Goal: Task Accomplishment & Management: Use online tool/utility

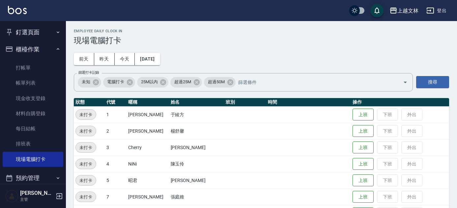
scroll to position [180, 0]
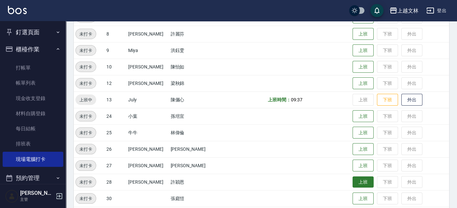
click at [353, 180] on button "上班" at bounding box center [363, 183] width 21 height 12
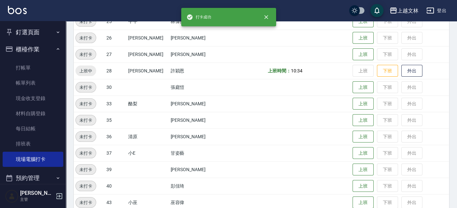
scroll to position [359, 0]
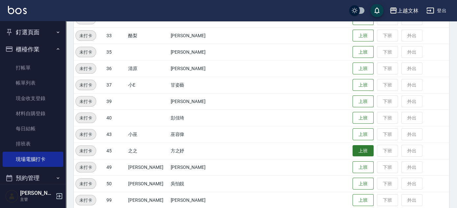
click at [353, 148] on button "上班" at bounding box center [363, 151] width 21 height 12
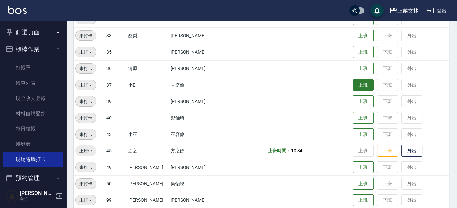
drag, startPoint x: 354, startPoint y: 82, endPoint x: 357, endPoint y: 80, distance: 3.4
click at [354, 81] on button "上班" at bounding box center [363, 85] width 21 height 12
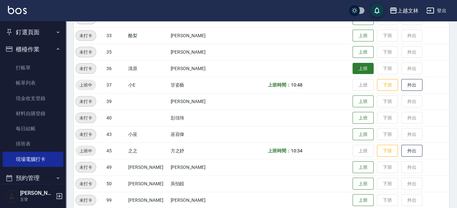
click at [353, 69] on button "上班" at bounding box center [363, 69] width 21 height 12
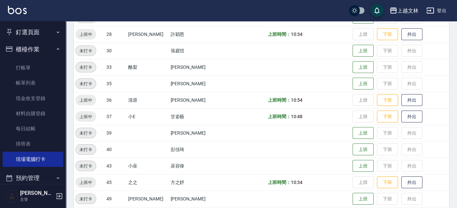
scroll to position [318, 0]
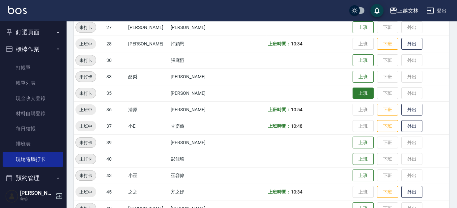
click at [354, 92] on button "上班" at bounding box center [363, 94] width 21 height 12
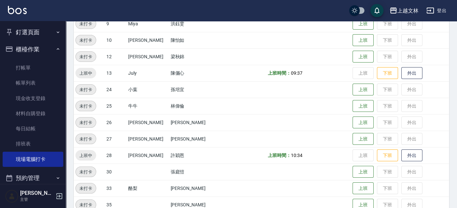
scroll to position [202, 0]
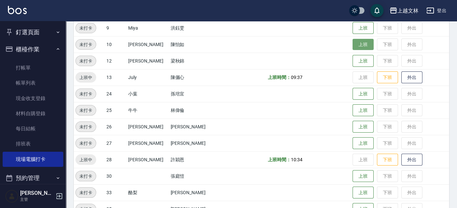
click at [353, 46] on button "上班" at bounding box center [363, 45] width 21 height 12
click at [353, 45] on button "上班" at bounding box center [363, 45] width 21 height 12
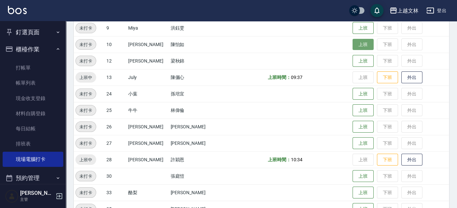
click at [353, 45] on button "上班" at bounding box center [363, 45] width 21 height 12
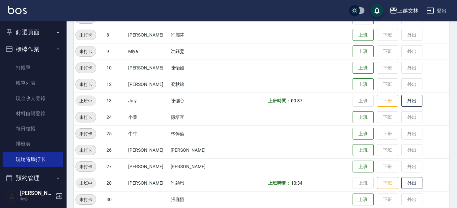
scroll to position [176, 0]
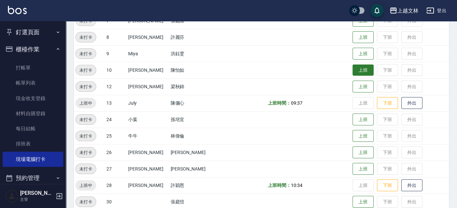
click at [353, 68] on button "上班" at bounding box center [363, 71] width 21 height 12
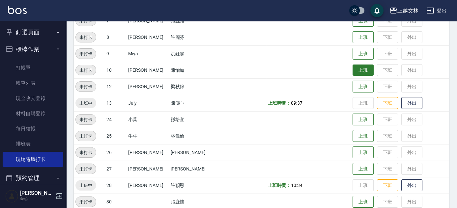
click at [353, 68] on button "上班" at bounding box center [363, 71] width 21 height 12
drag, startPoint x: 456, startPoint y: 83, endPoint x: 460, endPoint y: 101, distance: 18.1
click at [457, 102] on html "上越文[PERSON_NAME]出 釘選頁面 店家日報表 設計師排行榜 每日結帳 櫃檯作業 打帳單 帳單列表 現金收支登錄 材料自購登錄 每日結帳 排班表 現…" at bounding box center [228, 145] width 457 height 642
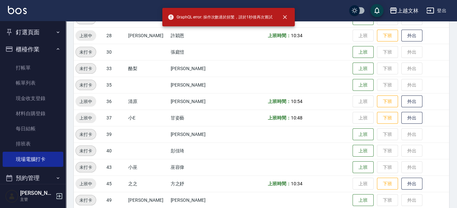
scroll to position [306, 0]
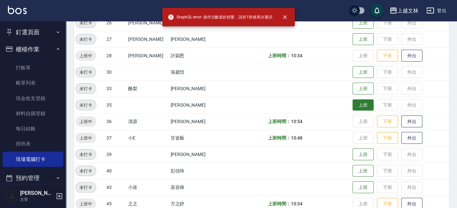
click at [359, 101] on button "上班" at bounding box center [363, 106] width 21 height 12
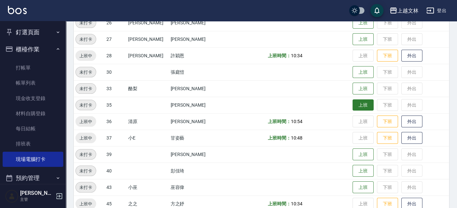
click at [359, 101] on button "上班" at bounding box center [363, 106] width 21 height 12
click at [359, 101] on td "上班 下班 外出" at bounding box center [400, 105] width 98 height 16
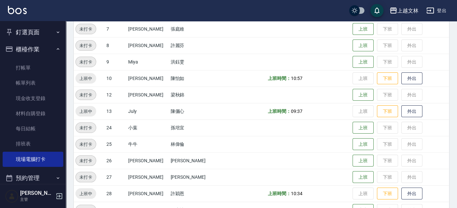
scroll to position [166, 0]
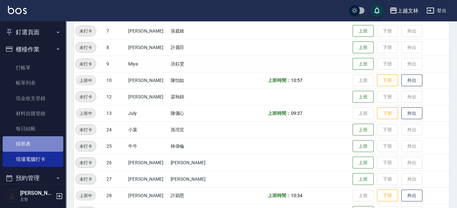
click at [34, 141] on link "排班表" at bounding box center [33, 143] width 61 height 15
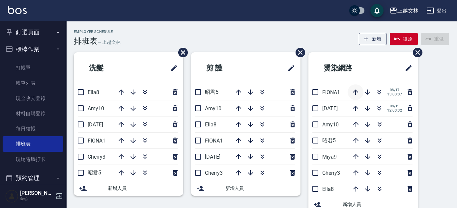
click at [357, 90] on icon "button" at bounding box center [356, 92] width 8 height 8
click at [356, 94] on icon "button" at bounding box center [356, 92] width 8 height 8
click at [356, 91] on icon "button" at bounding box center [355, 92] width 5 height 5
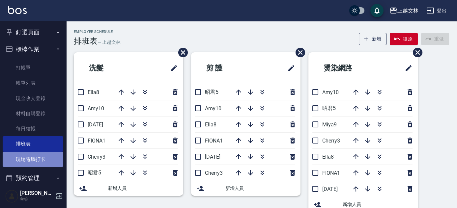
click at [37, 160] on link "現場電腦打卡" at bounding box center [33, 159] width 61 height 15
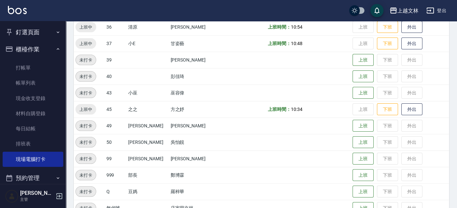
scroll to position [410, 0]
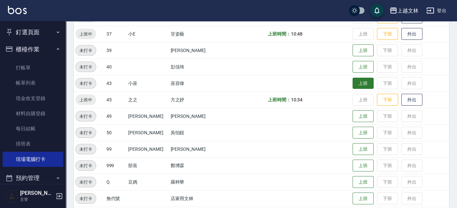
click at [353, 85] on button "上班" at bounding box center [363, 84] width 21 height 12
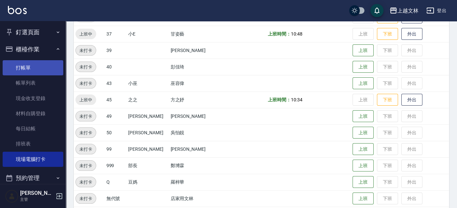
click at [15, 66] on link "打帳單" at bounding box center [33, 67] width 61 height 15
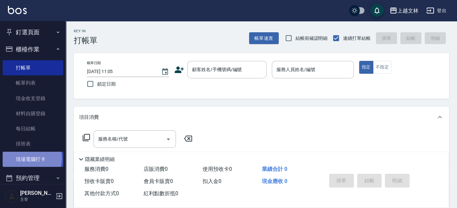
click at [29, 158] on link "現場電腦打卡" at bounding box center [33, 159] width 61 height 15
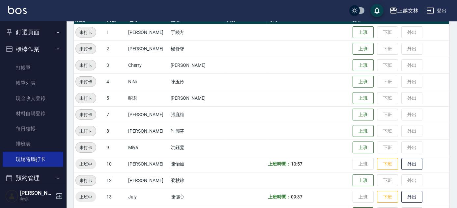
scroll to position [87, 0]
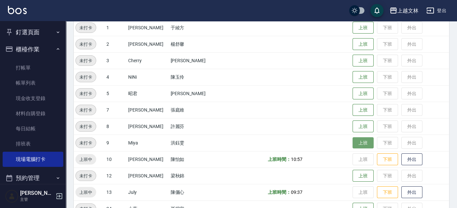
click at [359, 144] on button "上班" at bounding box center [363, 143] width 21 height 12
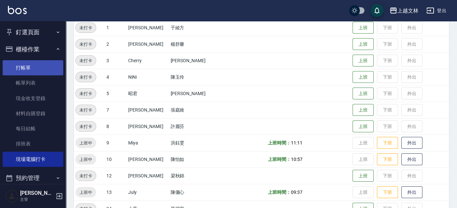
drag, startPoint x: 32, startPoint y: 69, endPoint x: 36, endPoint y: 64, distance: 6.5
click at [32, 69] on link "打帳單" at bounding box center [33, 67] width 61 height 15
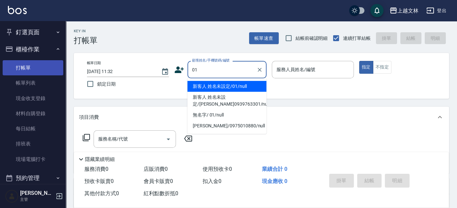
type input "新客人 姓名未設定/01/null"
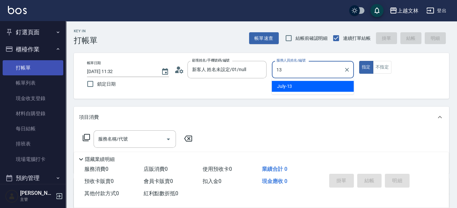
type input "July-13"
type button "true"
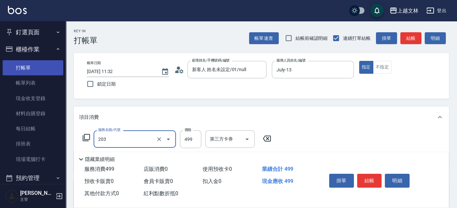
type input "B級洗+剪(203)"
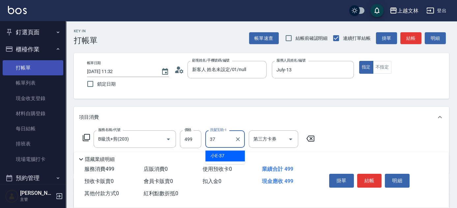
type input "小E-37"
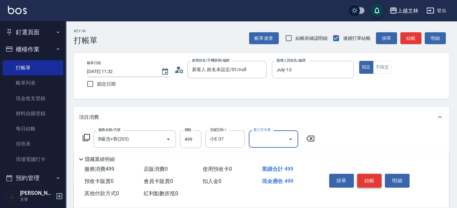
click at [375, 178] on button "結帳" at bounding box center [369, 181] width 25 height 14
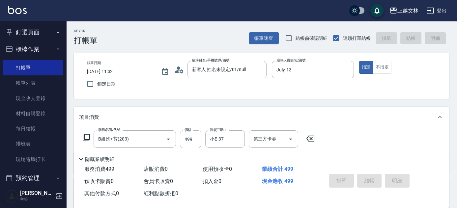
type input "[DATE] 11:46"
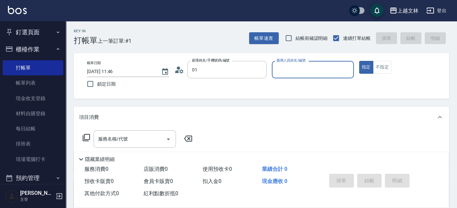
type input "新客人 姓名未設定/01/null"
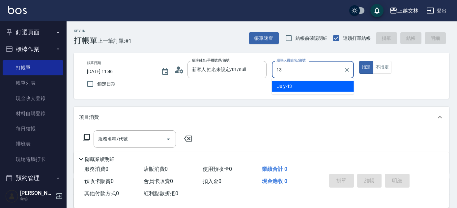
type input "July-13"
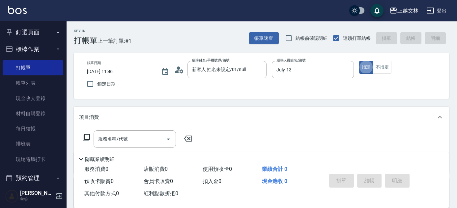
click at [119, 152] on div "隱藏業績明細" at bounding box center [261, 157] width 375 height 11
click at [120, 144] on input "服務名稱/代號" at bounding box center [130, 139] width 67 height 12
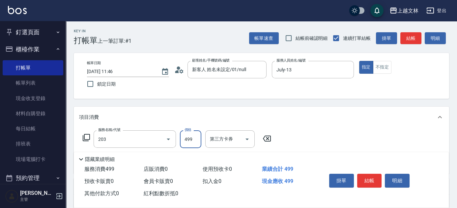
type input "B級洗+剪(203)"
click at [221, 147] on div "洗髮互助-1" at bounding box center [225, 138] width 40 height 17
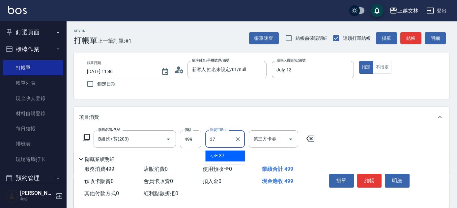
type input "小E-37"
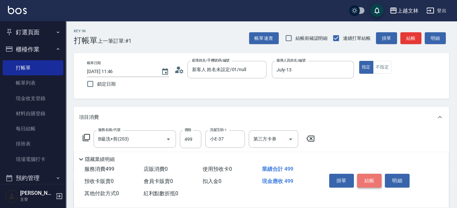
click at [373, 179] on button "結帳" at bounding box center [369, 181] width 25 height 14
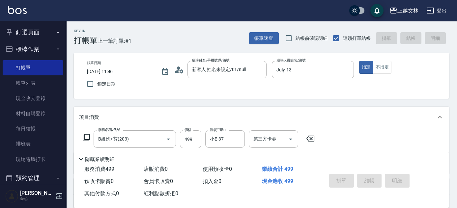
type input "[DATE] 12:07"
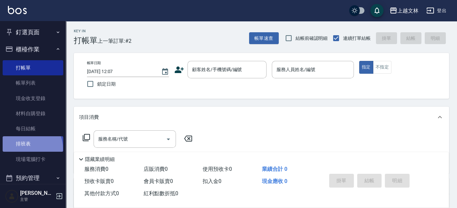
click at [27, 148] on link "排班表" at bounding box center [33, 143] width 61 height 15
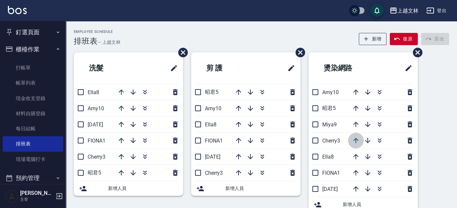
click at [355, 139] on icon "button" at bounding box center [355, 140] width 5 height 5
click at [354, 124] on icon "button" at bounding box center [355, 124] width 5 height 5
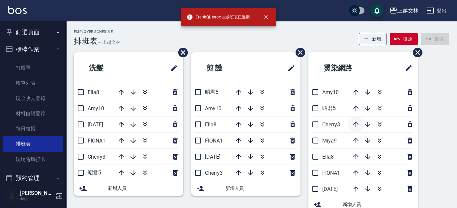
click at [358, 124] on icon "button" at bounding box center [355, 124] width 5 height 5
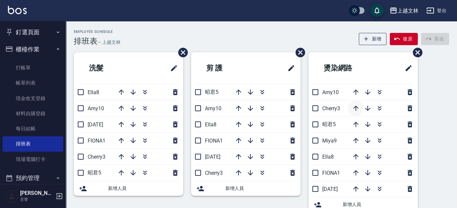
click at [355, 109] on icon "button" at bounding box center [356, 108] width 8 height 8
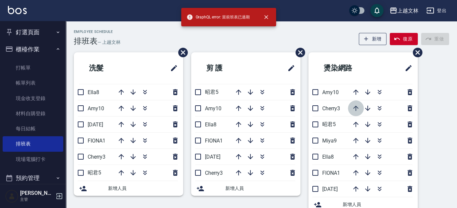
click at [357, 107] on icon "button" at bounding box center [355, 108] width 5 height 5
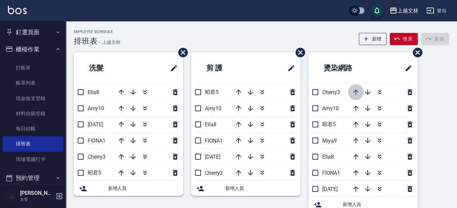
click at [356, 94] on icon "button" at bounding box center [355, 92] width 5 height 5
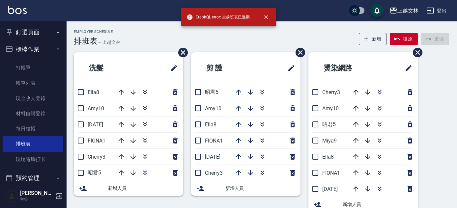
scroll to position [14, 0]
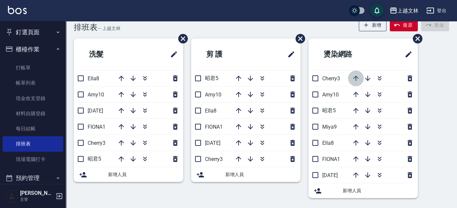
click at [358, 76] on icon "button" at bounding box center [356, 78] width 8 height 8
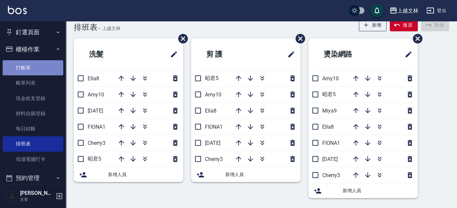
click at [36, 66] on link "打帳單" at bounding box center [33, 67] width 61 height 15
